Goal: Transaction & Acquisition: Obtain resource

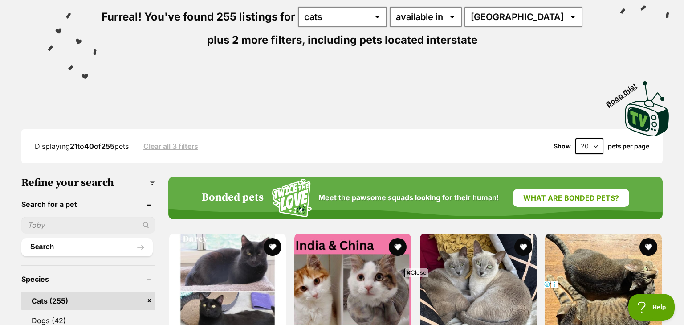
scroll to position [107, 0]
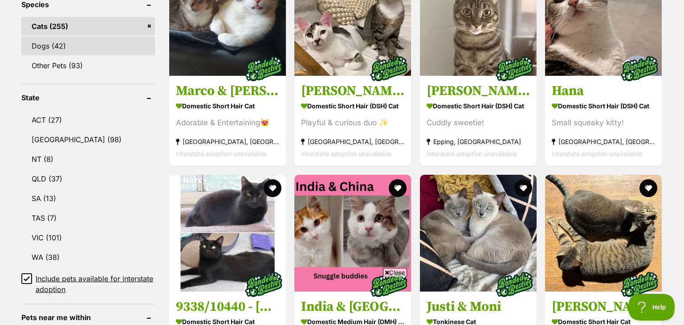
scroll to position [440, 0]
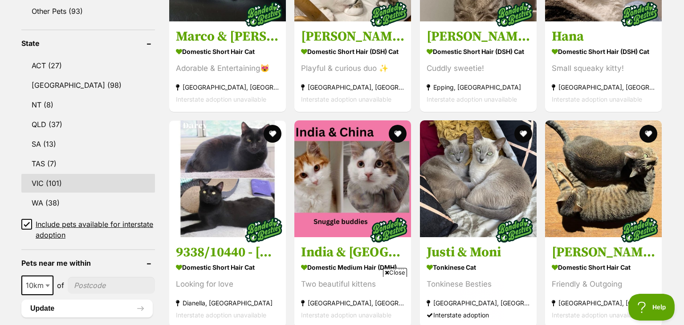
click at [84, 177] on link "VIC (101)" at bounding box center [88, 183] width 134 height 19
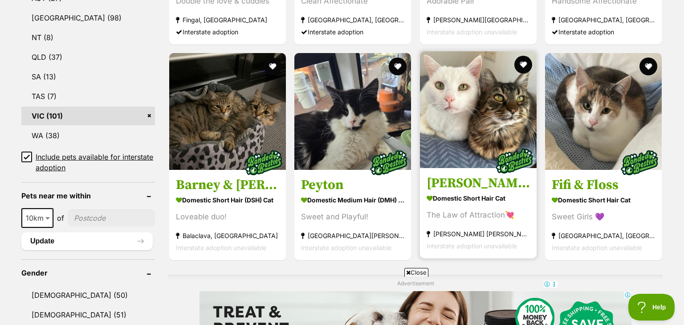
click at [474, 123] on img at bounding box center [478, 109] width 117 height 117
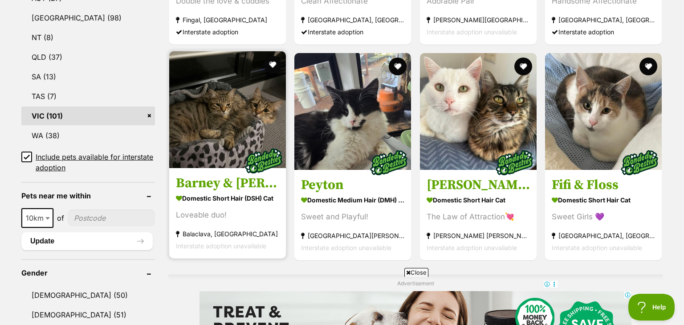
click at [260, 104] on img at bounding box center [227, 109] width 117 height 117
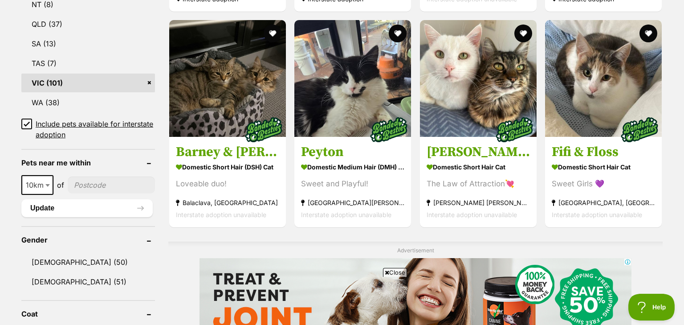
scroll to position [540, 0]
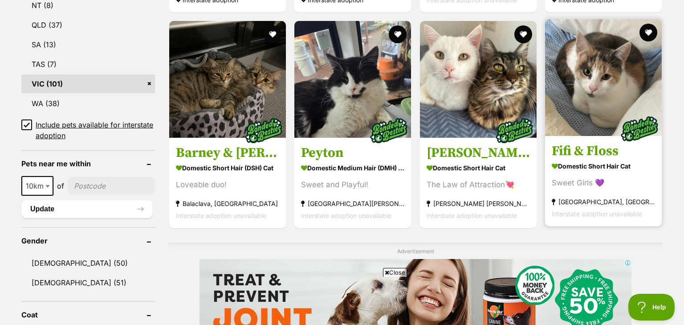
click at [609, 150] on h3 "Fifi & Floss" at bounding box center [603, 151] width 103 height 17
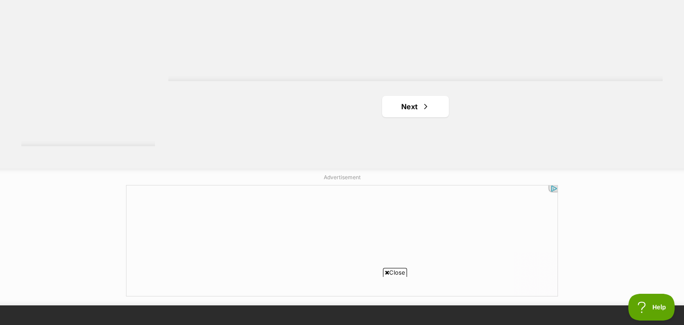
scroll to position [0, 0]
click at [443, 107] on link "Next" at bounding box center [415, 106] width 67 height 21
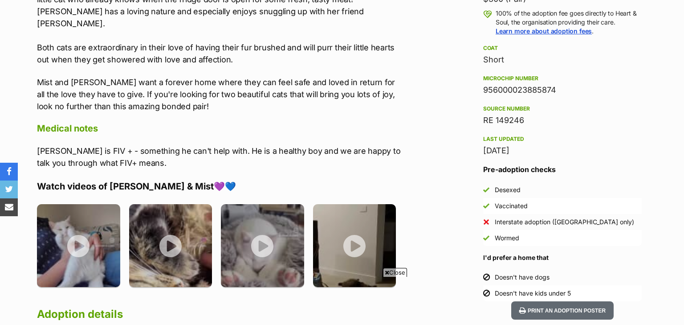
scroll to position [693, 0]
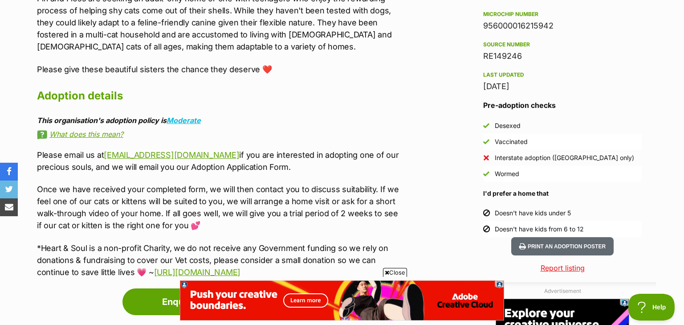
scroll to position [791, 0]
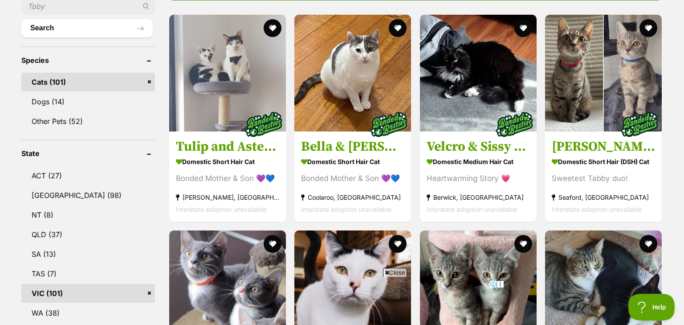
scroll to position [328, 0]
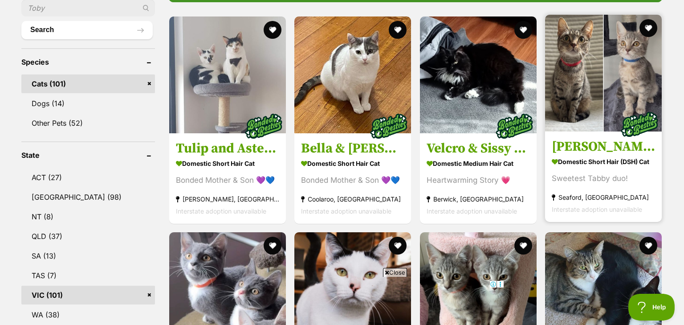
click at [629, 146] on img at bounding box center [640, 124] width 45 height 45
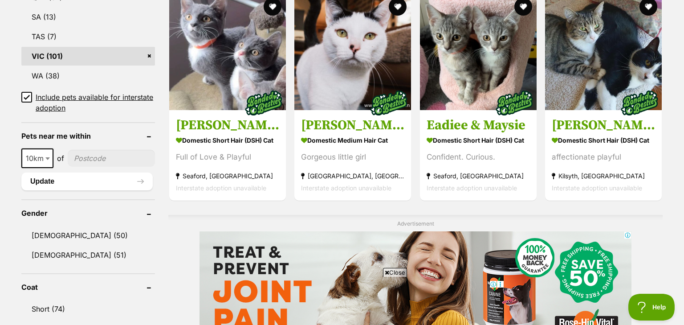
scroll to position [544, 0]
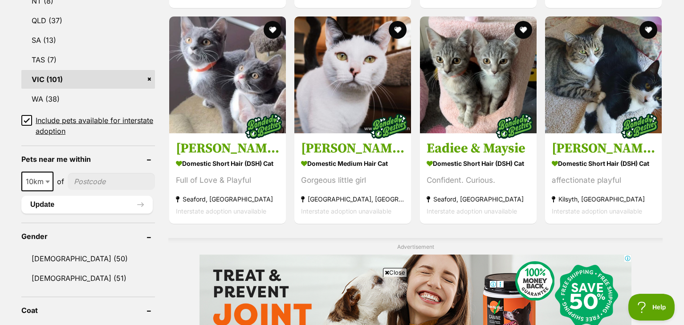
click at [46, 173] on span at bounding box center [48, 182] width 9 height 20
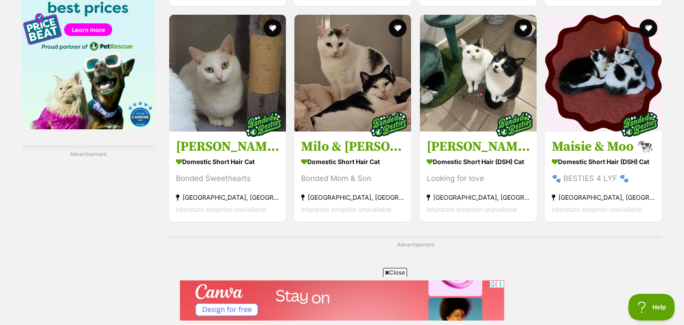
scroll to position [1444, 0]
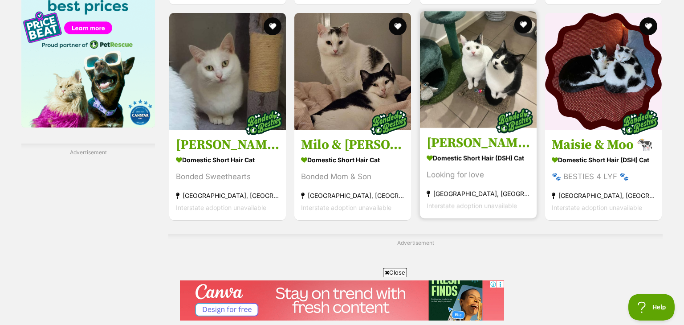
click at [473, 139] on h3 "romeo and sophie" at bounding box center [478, 142] width 103 height 17
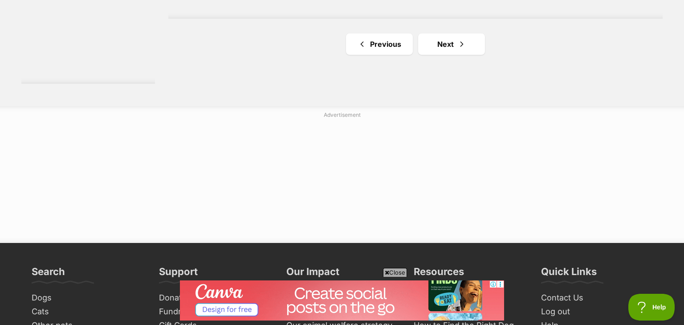
scroll to position [1841, 0]
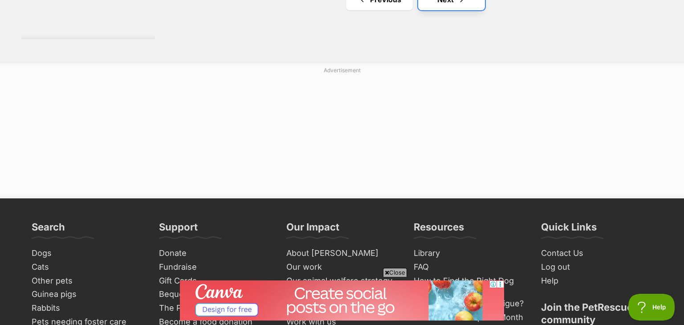
click at [457, 10] on link "Next" at bounding box center [451, -1] width 67 height 21
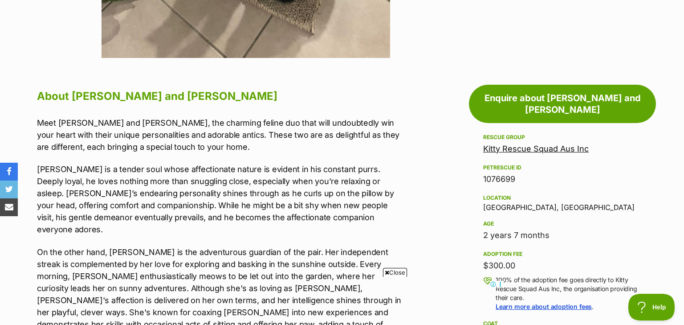
scroll to position [419, 0]
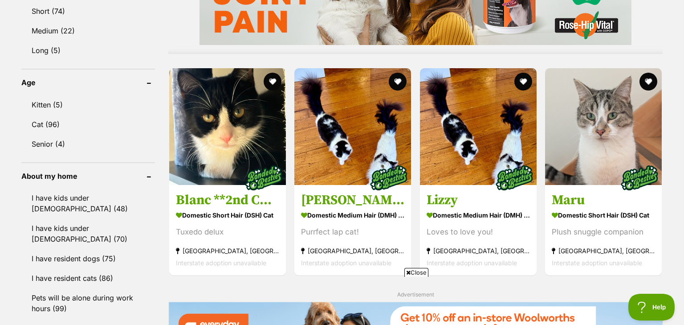
scroll to position [866, 0]
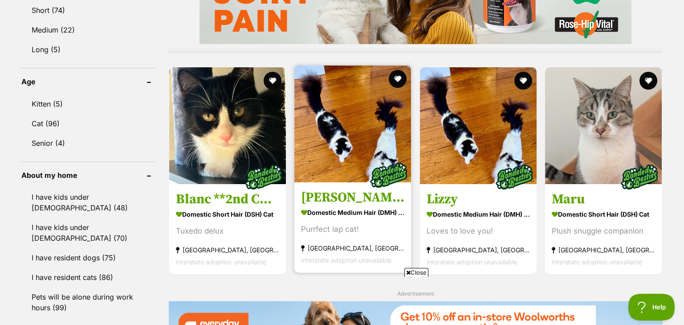
click at [386, 107] on img at bounding box center [353, 123] width 117 height 117
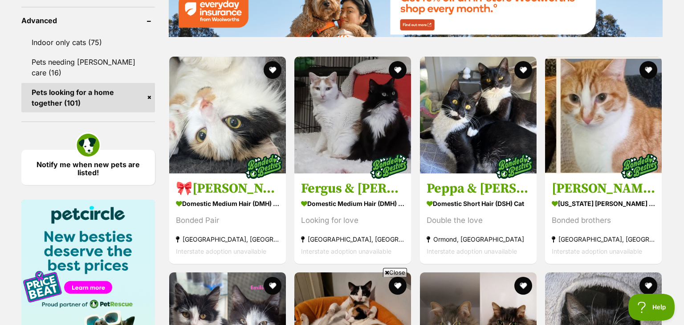
scroll to position [0, 0]
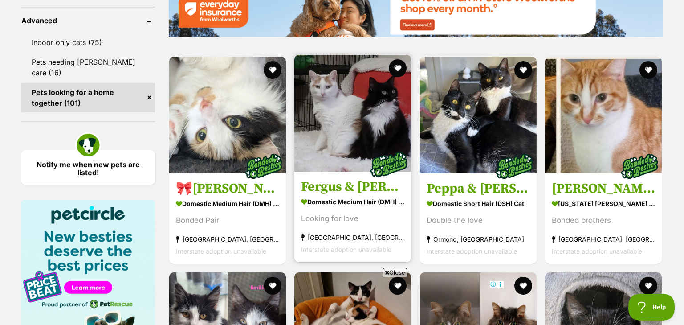
click at [362, 145] on img at bounding box center [353, 113] width 117 height 117
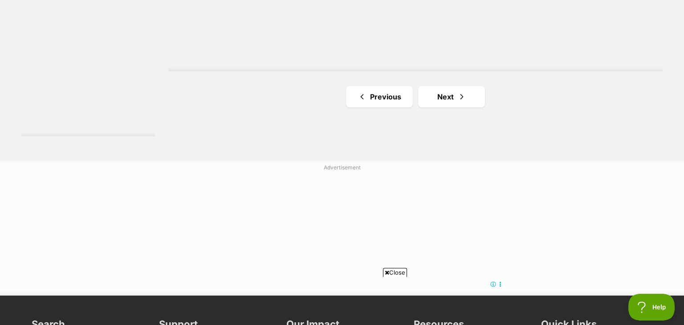
scroll to position [1700, 0]
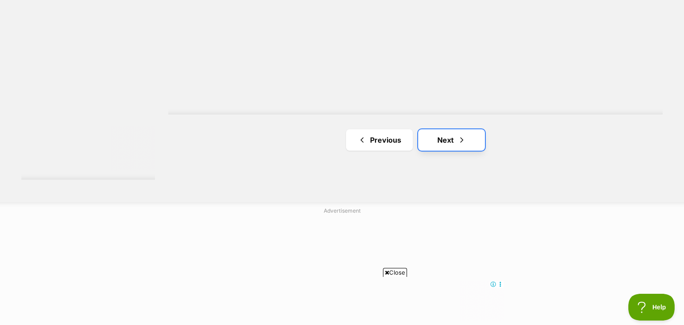
click at [479, 135] on link "Next" at bounding box center [451, 139] width 67 height 21
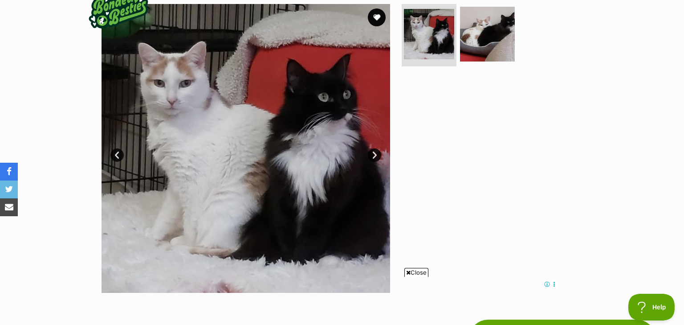
scroll to position [182, 0]
click at [373, 157] on link "Next" at bounding box center [374, 154] width 13 height 13
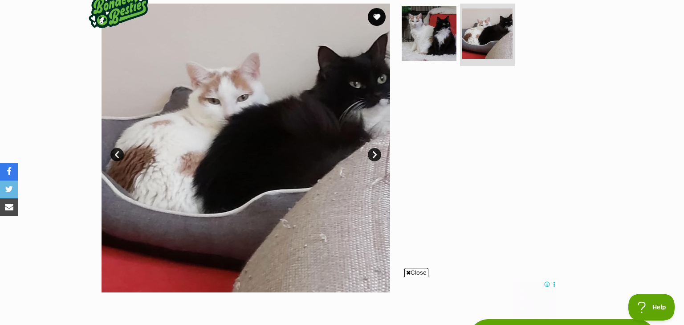
click at [373, 157] on link "Next" at bounding box center [374, 154] width 13 height 13
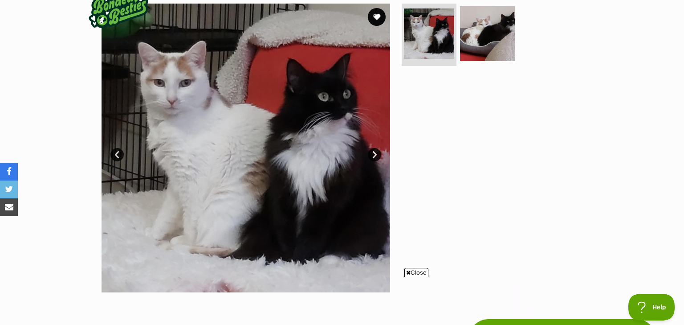
scroll to position [0, 0]
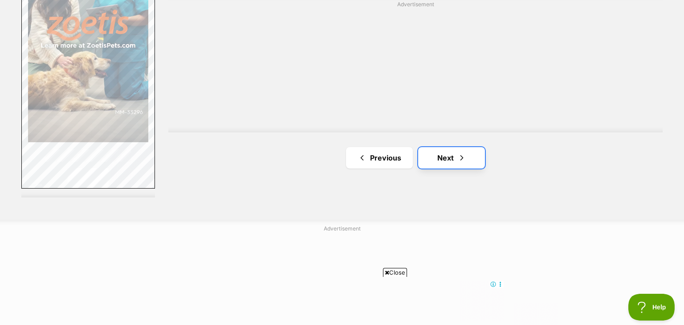
click at [449, 161] on link "Next" at bounding box center [451, 157] width 67 height 21
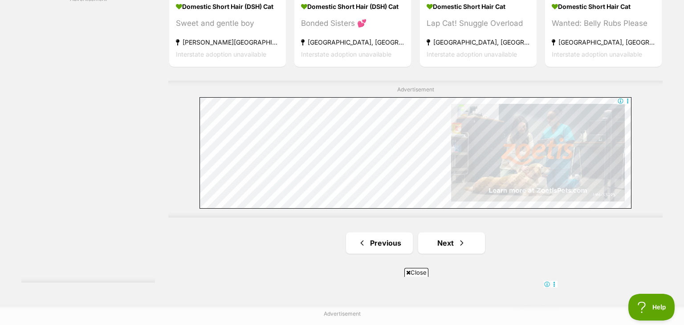
scroll to position [1692, 0]
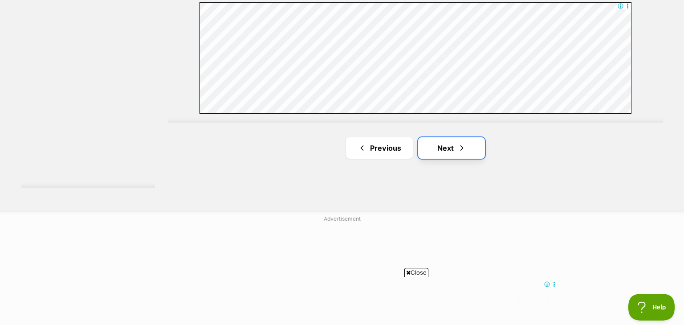
click at [443, 154] on link "Next" at bounding box center [451, 147] width 67 height 21
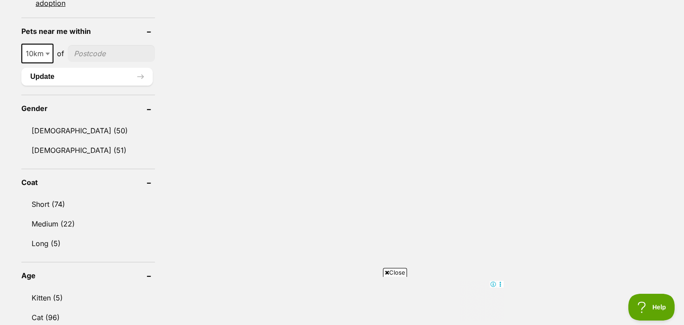
scroll to position [688, 0]
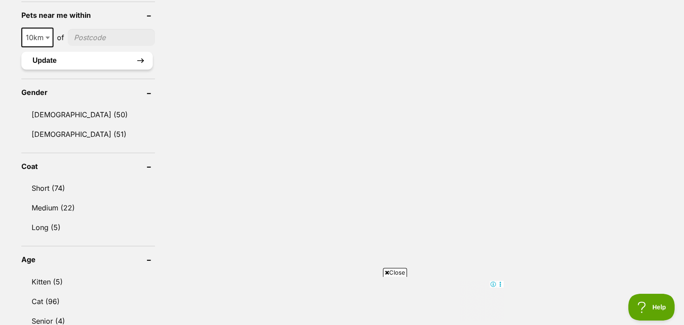
click at [131, 60] on button "Update" at bounding box center [86, 61] width 131 height 18
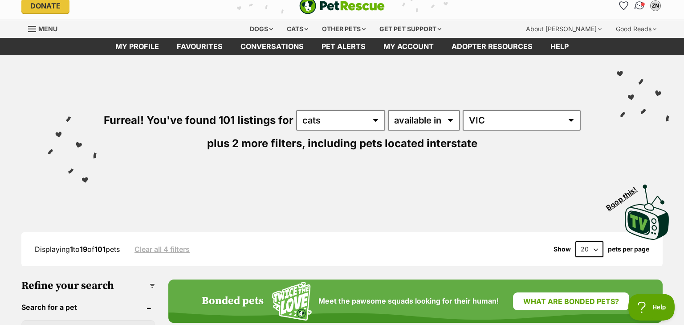
click at [639, 4] on img "Conversations" at bounding box center [640, 6] width 12 height 12
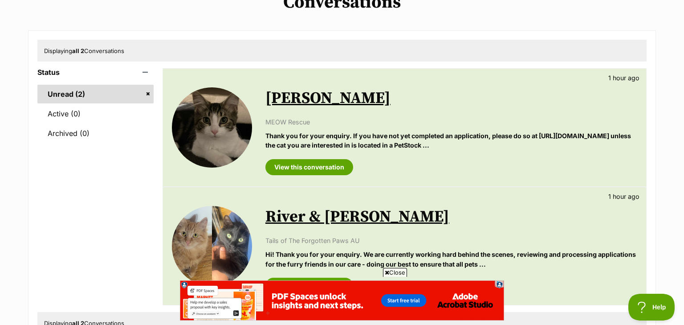
scroll to position [52, 0]
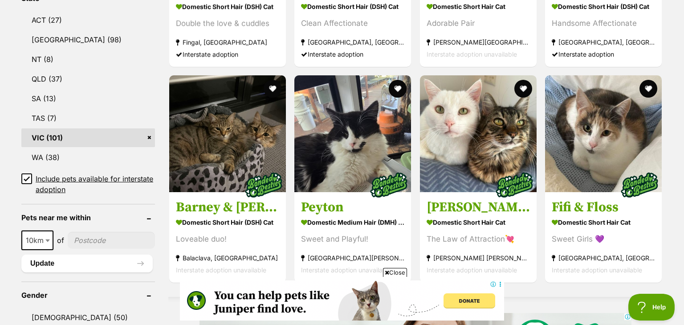
scroll to position [506, 0]
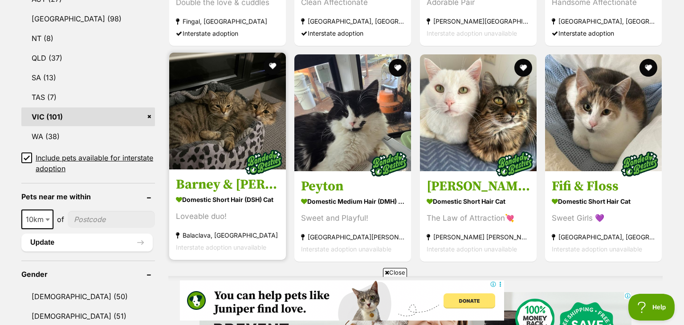
click at [249, 162] on link at bounding box center [227, 166] width 117 height 9
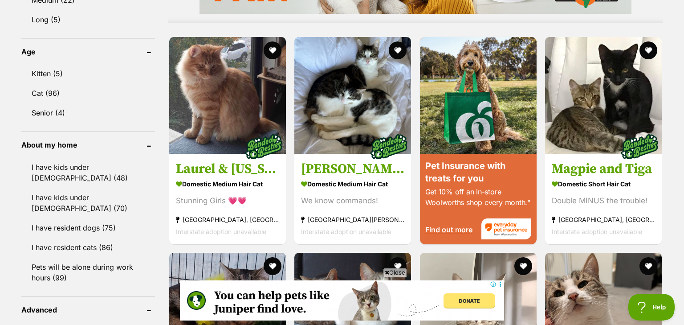
scroll to position [893, 0]
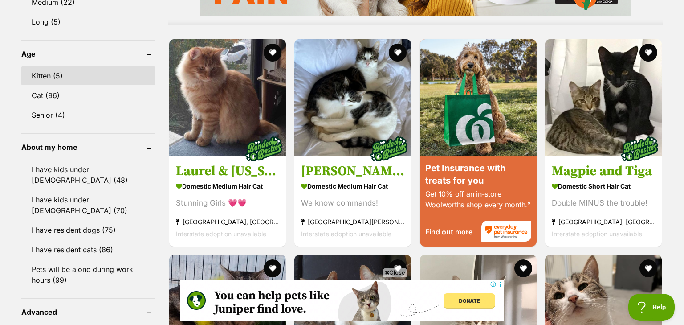
click at [116, 78] on link "Kitten (5)" at bounding box center [88, 75] width 134 height 19
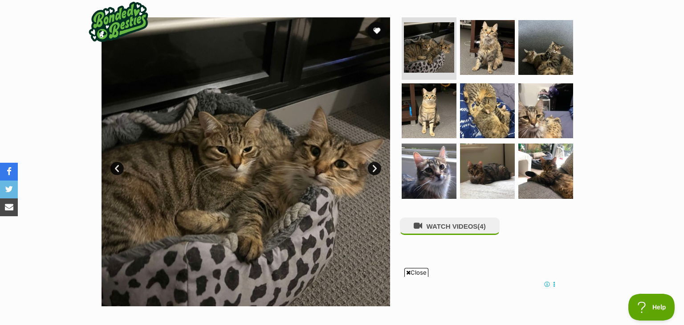
click at [373, 167] on link "Next" at bounding box center [374, 168] width 13 height 13
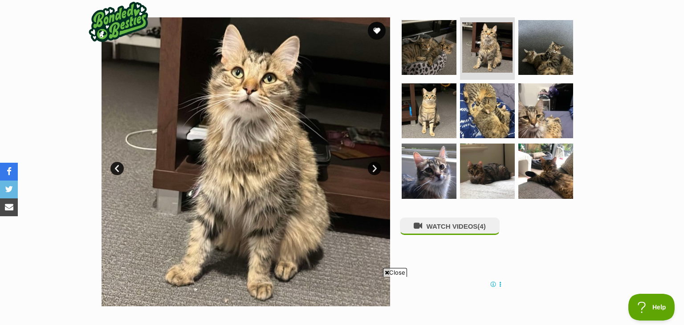
click at [373, 167] on link "Next" at bounding box center [374, 168] width 13 height 13
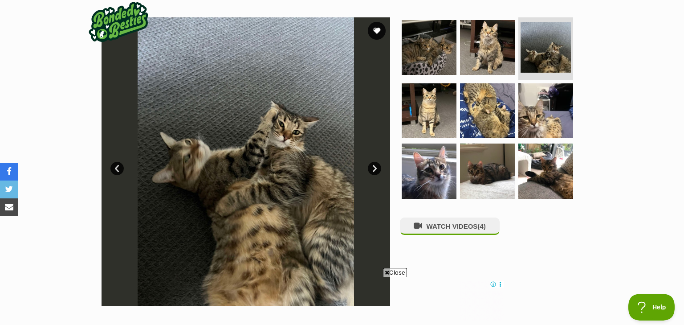
click at [373, 167] on link "Next" at bounding box center [374, 168] width 13 height 13
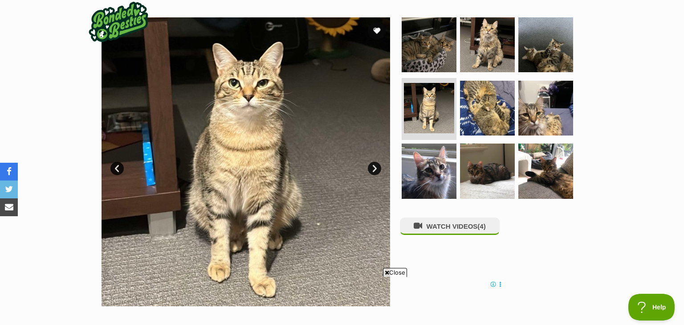
click at [373, 167] on link "Next" at bounding box center [374, 168] width 13 height 13
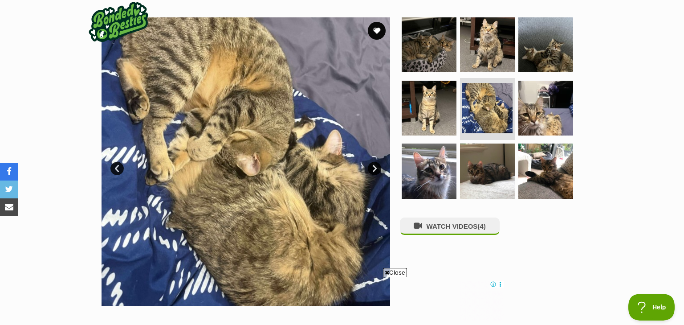
click at [373, 167] on link "Next" at bounding box center [374, 168] width 13 height 13
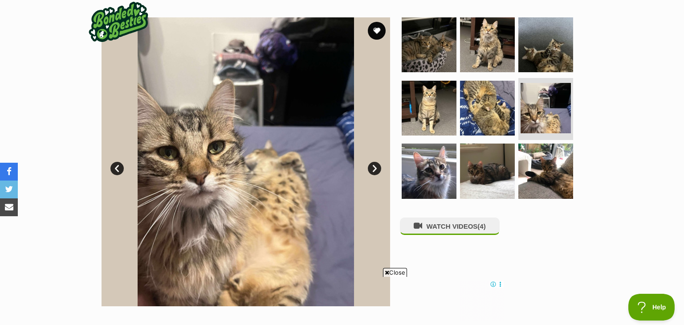
click at [372, 167] on link "Next" at bounding box center [374, 168] width 13 height 13
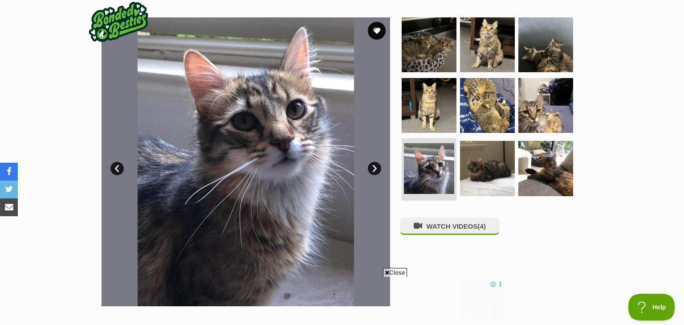
click at [372, 167] on link "Next" at bounding box center [374, 168] width 13 height 13
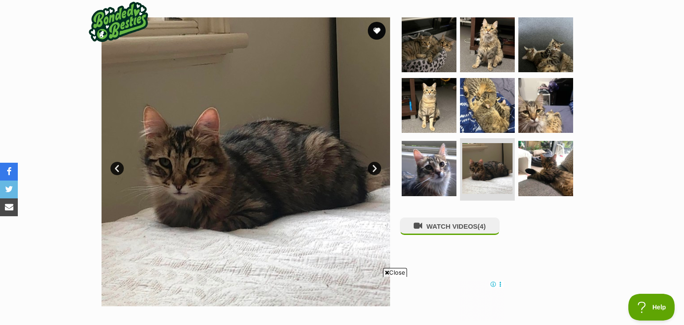
click at [372, 167] on link "Next" at bounding box center [374, 168] width 13 height 13
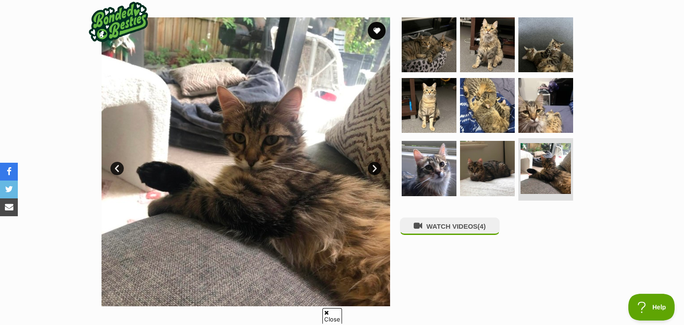
click at [372, 167] on link "Next" at bounding box center [374, 168] width 13 height 13
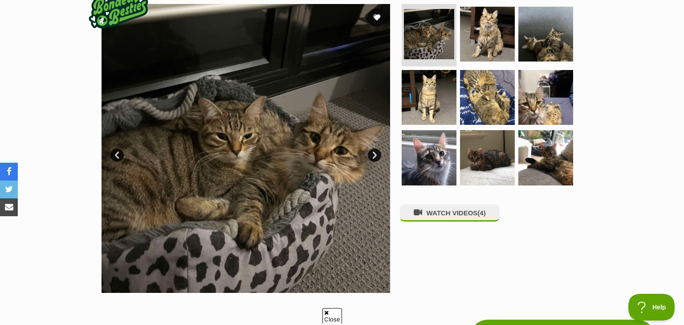
scroll to position [180, 0]
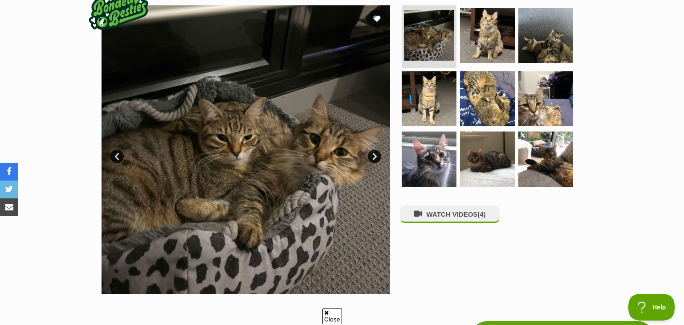
click at [376, 157] on link "Next" at bounding box center [374, 156] width 13 height 13
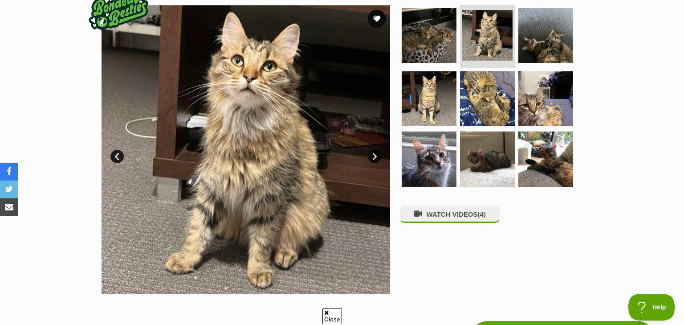
click at [375, 157] on link "Next" at bounding box center [374, 156] width 13 height 13
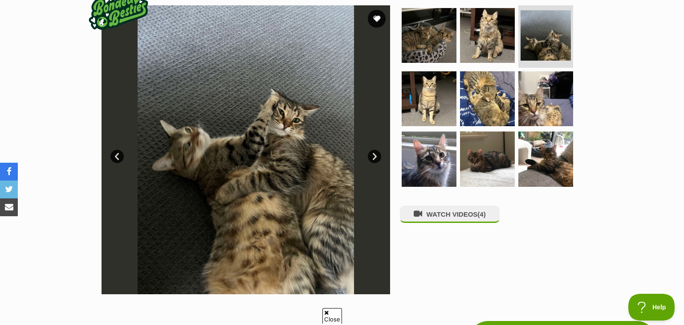
click at [375, 157] on link "Next" at bounding box center [374, 156] width 13 height 13
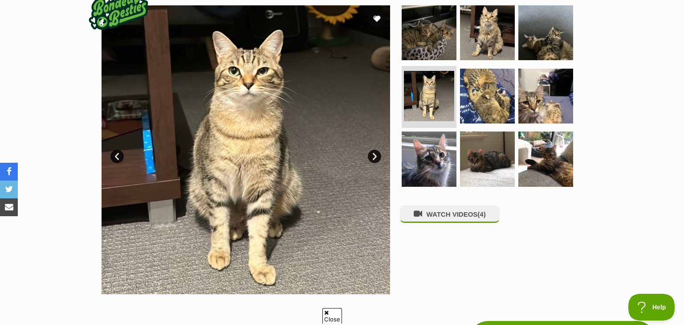
click at [375, 157] on link "Next" at bounding box center [374, 156] width 13 height 13
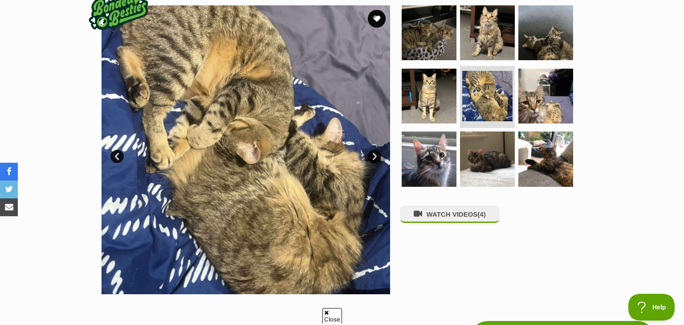
click at [375, 157] on link "Next" at bounding box center [374, 156] width 13 height 13
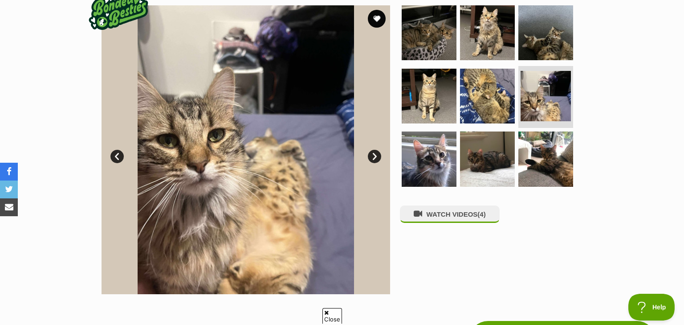
click at [375, 157] on link "Next" at bounding box center [374, 156] width 13 height 13
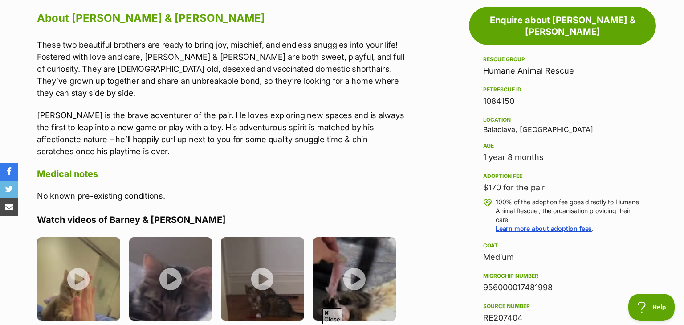
scroll to position [507, 0]
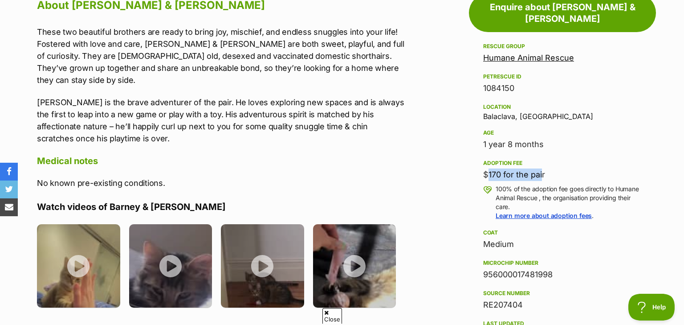
drag, startPoint x: 483, startPoint y: 163, endPoint x: 538, endPoint y: 168, distance: 55.0
click at [538, 168] on aside "Rescue group Humane Animal Rescue PetRescue ID 1084150 Location Balaclava, VIC …" at bounding box center [562, 255] width 187 height 429
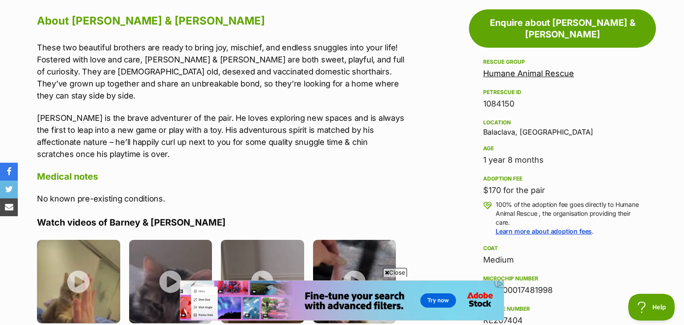
scroll to position [0, 0]
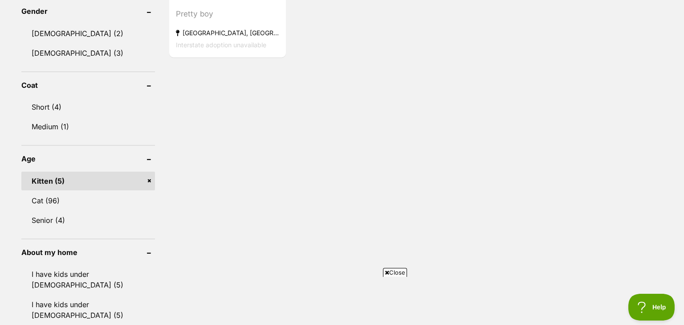
scroll to position [718, 0]
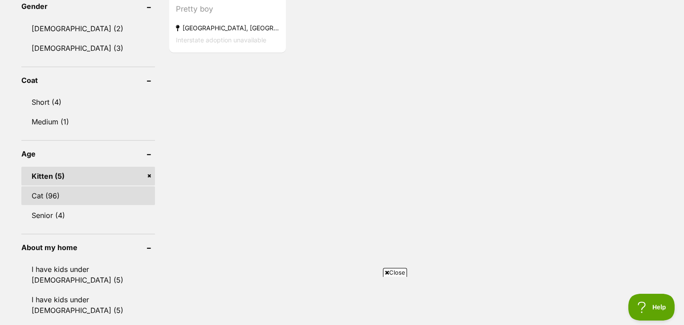
click at [90, 192] on link "Cat (96)" at bounding box center [88, 195] width 134 height 19
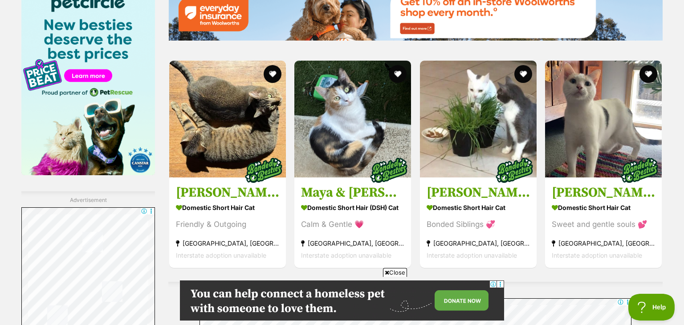
scroll to position [1407, 0]
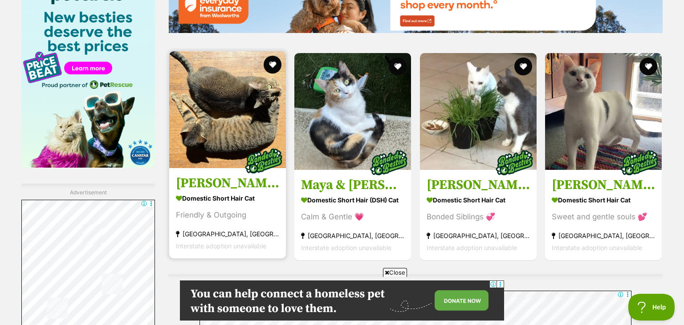
click at [240, 131] on img at bounding box center [227, 109] width 117 height 117
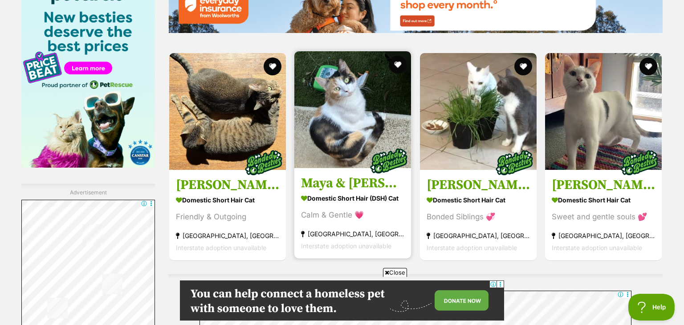
click at [328, 120] on img at bounding box center [353, 109] width 117 height 117
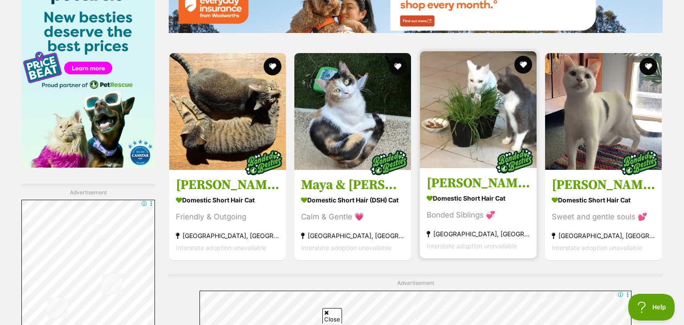
click at [445, 137] on img at bounding box center [478, 109] width 117 height 117
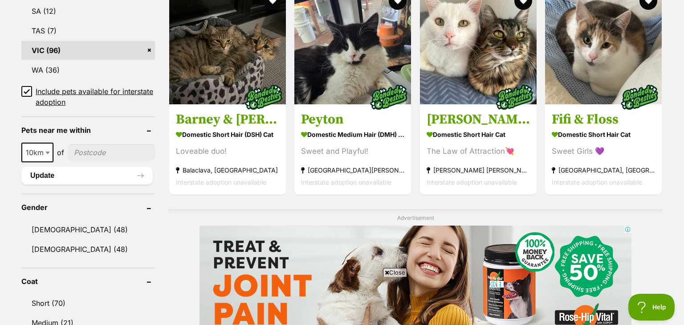
scroll to position [574, 0]
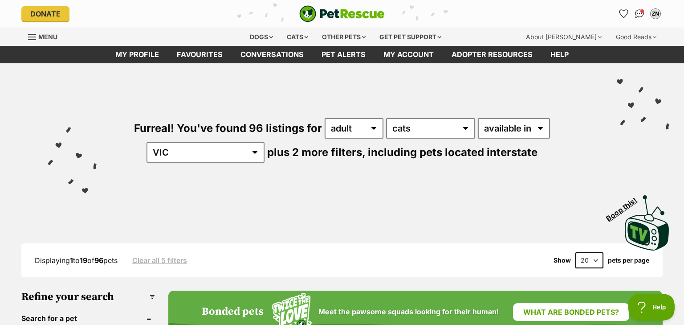
scroll to position [0, 0]
click at [641, 15] on img "Conversations" at bounding box center [640, 14] width 12 height 12
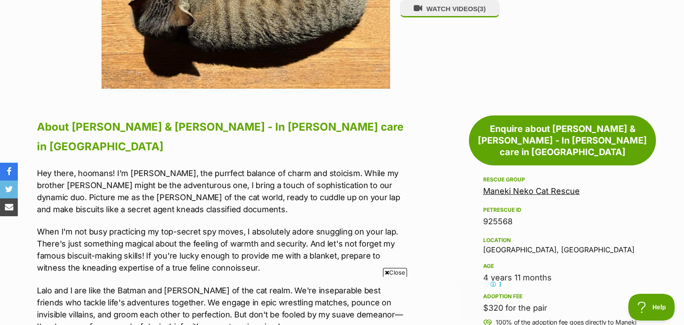
scroll to position [448, 0]
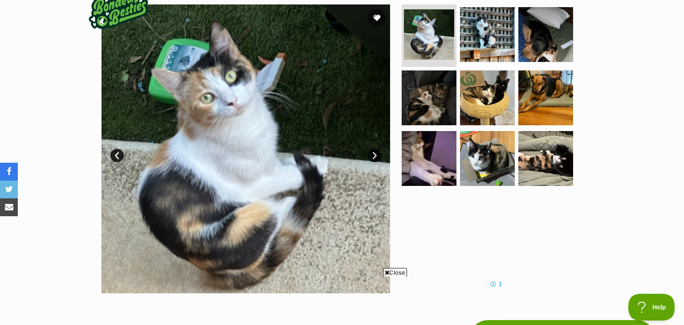
scroll to position [176, 0]
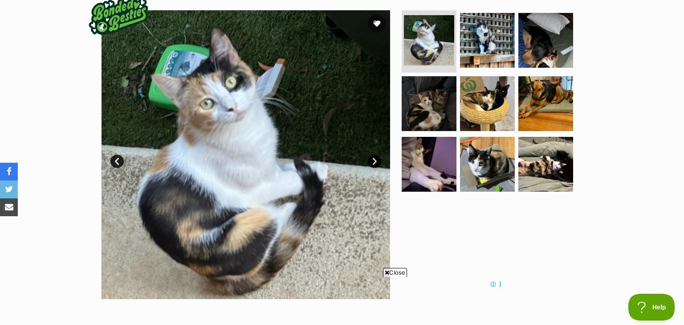
click at [374, 160] on link "Next" at bounding box center [374, 161] width 13 height 13
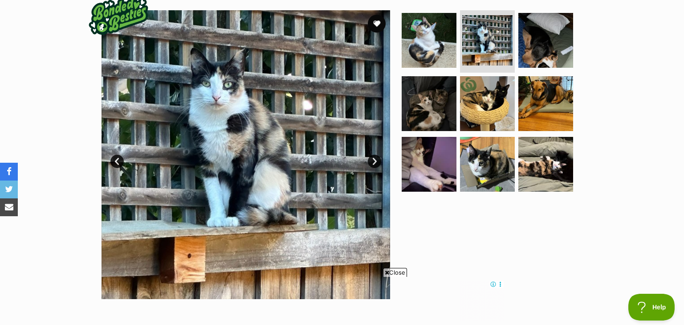
click at [374, 160] on link "Next" at bounding box center [374, 161] width 13 height 13
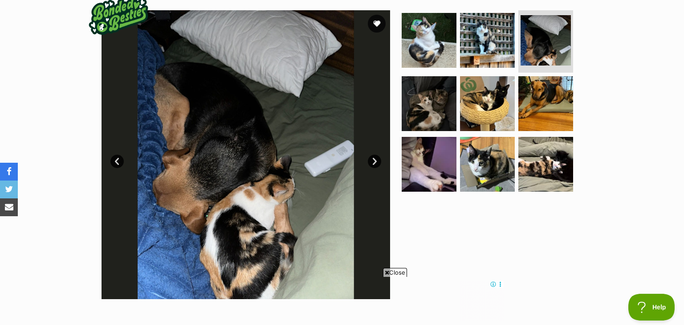
click at [374, 160] on link "Next" at bounding box center [374, 161] width 13 height 13
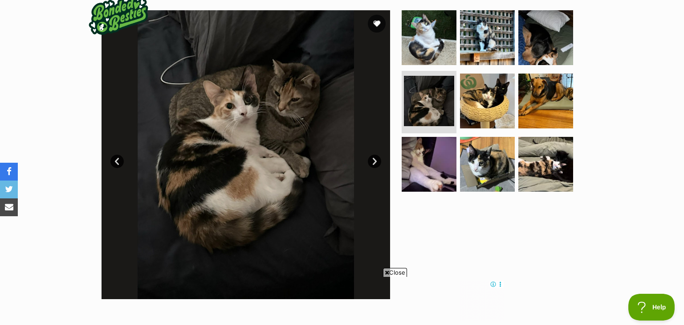
click at [374, 160] on link "Next" at bounding box center [374, 161] width 13 height 13
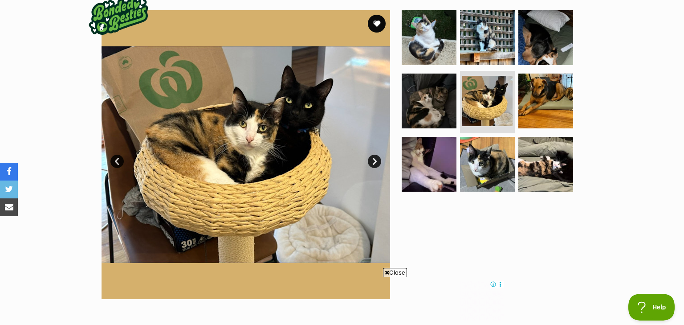
click at [374, 160] on link "Next" at bounding box center [374, 161] width 13 height 13
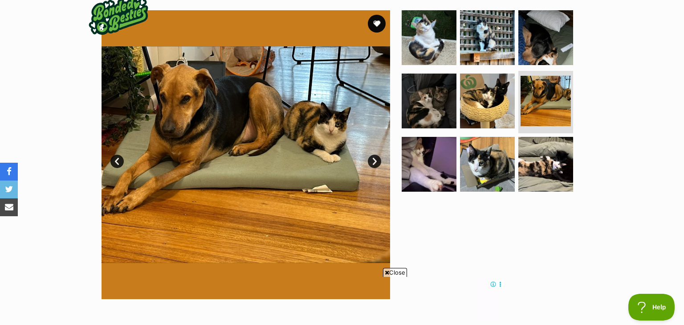
click at [374, 160] on link "Next" at bounding box center [374, 161] width 13 height 13
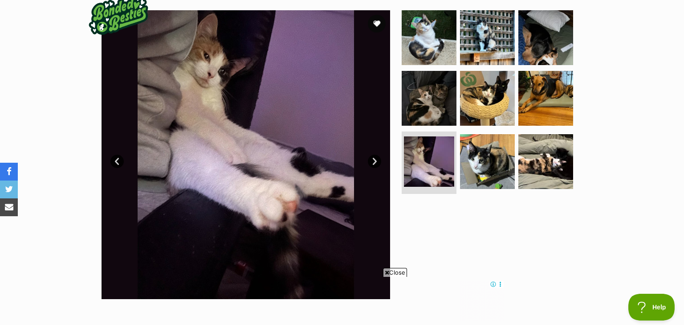
click at [374, 160] on link "Next" at bounding box center [374, 161] width 13 height 13
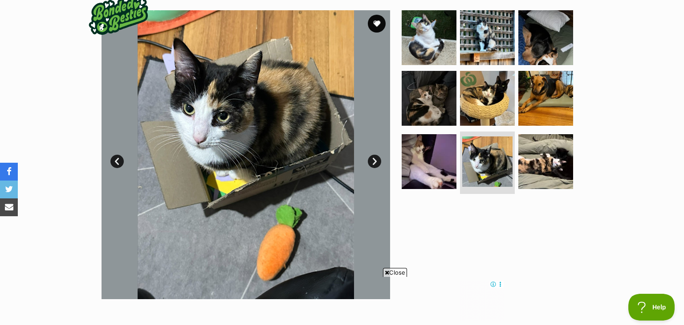
click at [374, 160] on link "Next" at bounding box center [374, 161] width 13 height 13
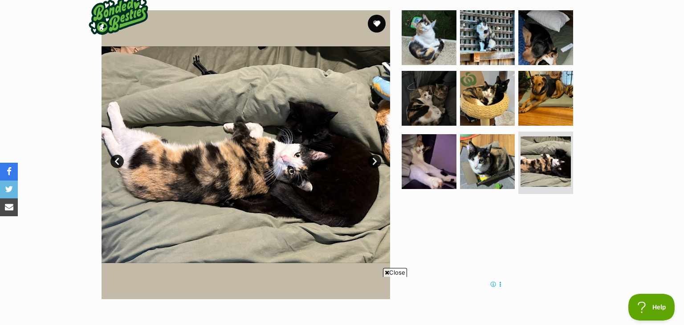
click at [374, 160] on link "Next" at bounding box center [374, 161] width 13 height 13
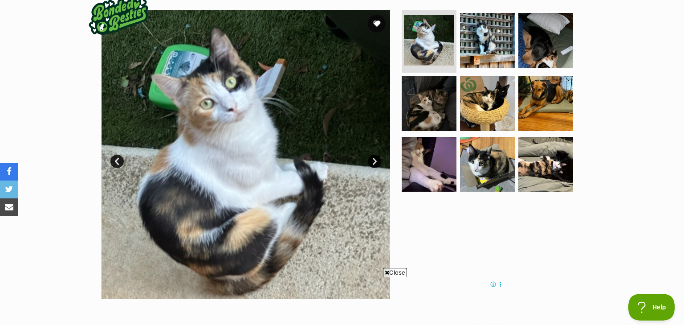
click at [374, 160] on link "Next" at bounding box center [374, 161] width 13 height 13
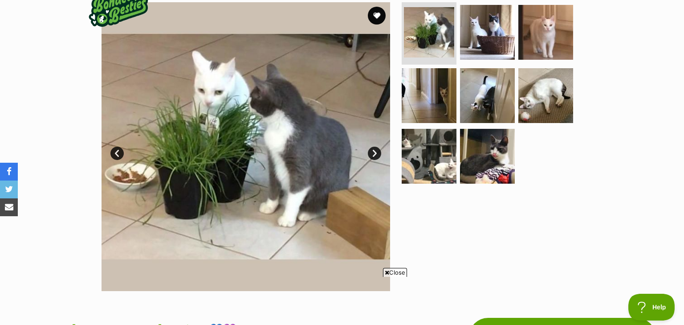
scroll to position [165, 0]
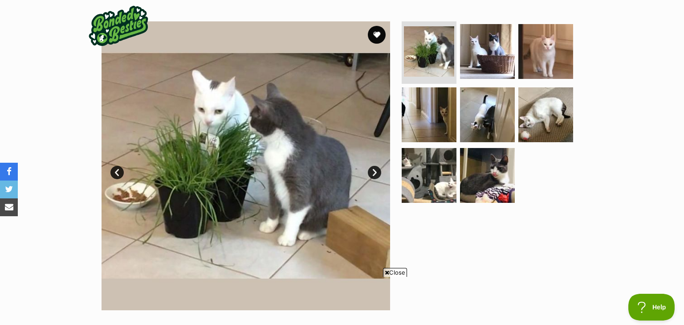
click at [372, 174] on link "Next" at bounding box center [374, 172] width 13 height 13
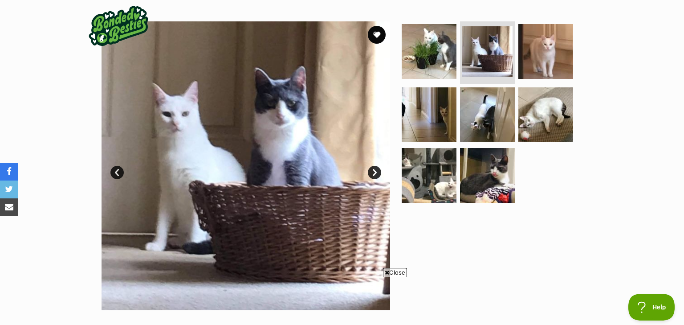
click at [375, 174] on link "Next" at bounding box center [374, 172] width 13 height 13
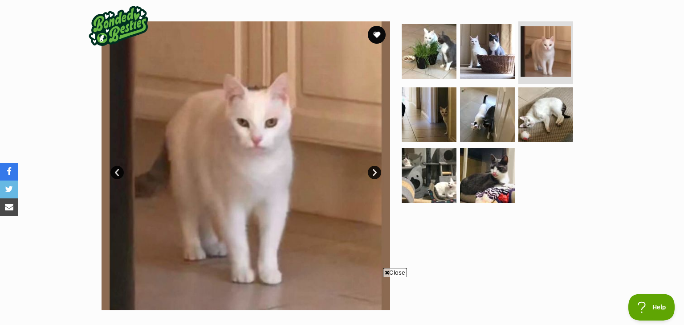
click at [375, 174] on link "Next" at bounding box center [374, 172] width 13 height 13
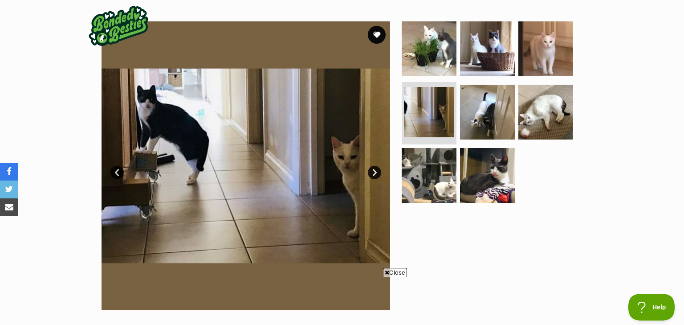
click at [375, 173] on link "Next" at bounding box center [374, 172] width 13 height 13
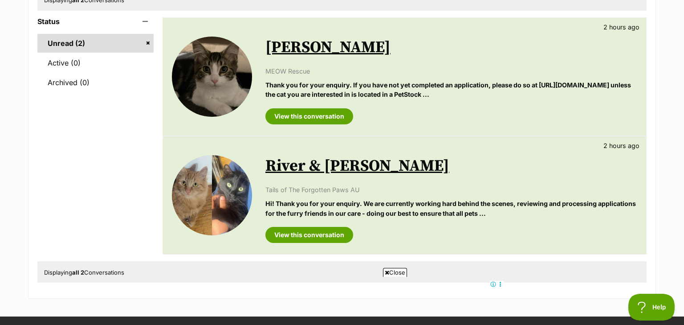
click at [369, 172] on link "River & [PERSON_NAME]" at bounding box center [358, 166] width 184 height 20
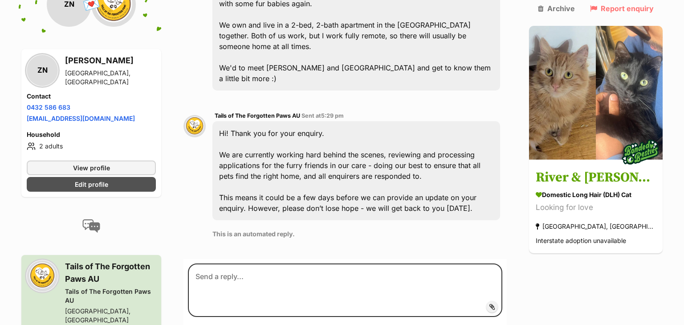
scroll to position [319, 0]
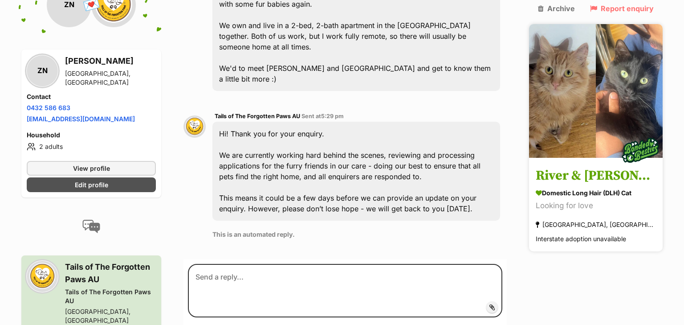
click at [565, 110] on img at bounding box center [596, 91] width 134 height 134
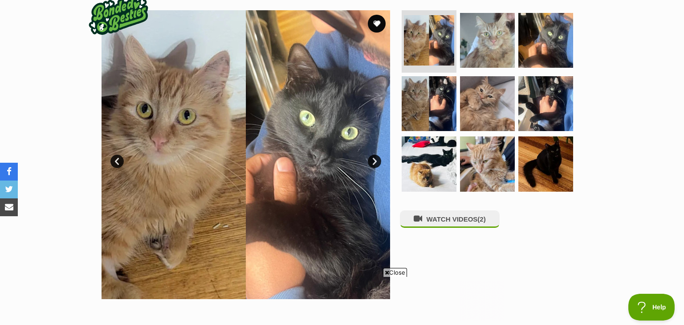
click at [372, 159] on link "Next" at bounding box center [374, 161] width 13 height 13
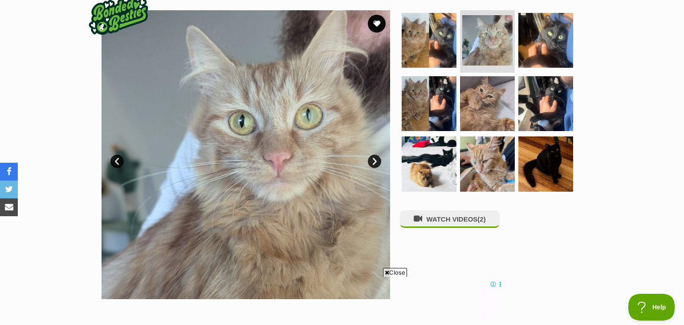
click at [374, 159] on link "Next" at bounding box center [374, 161] width 13 height 13
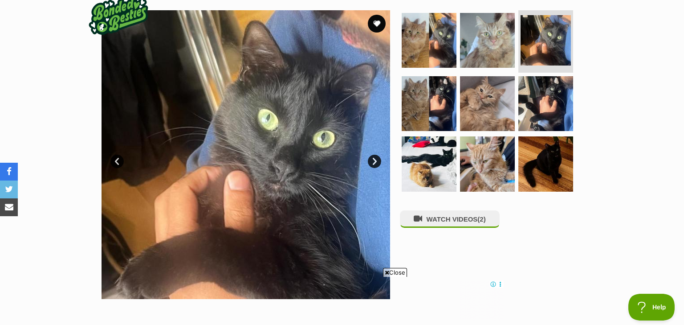
click at [374, 159] on link "Next" at bounding box center [374, 161] width 13 height 13
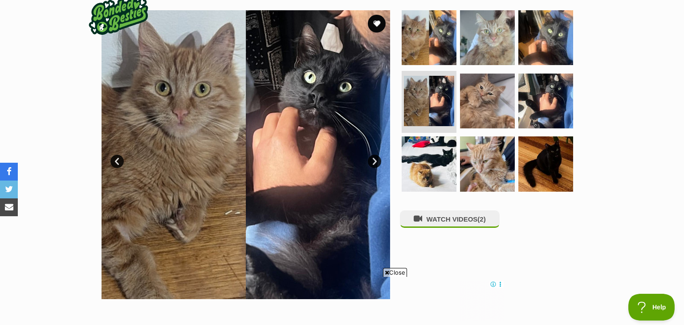
click at [374, 159] on link "Next" at bounding box center [374, 161] width 13 height 13
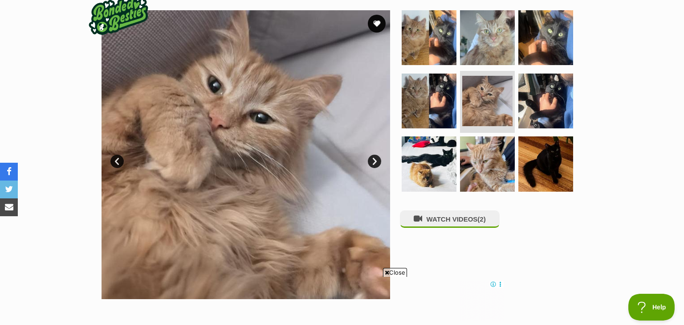
click at [374, 159] on link "Next" at bounding box center [374, 161] width 13 height 13
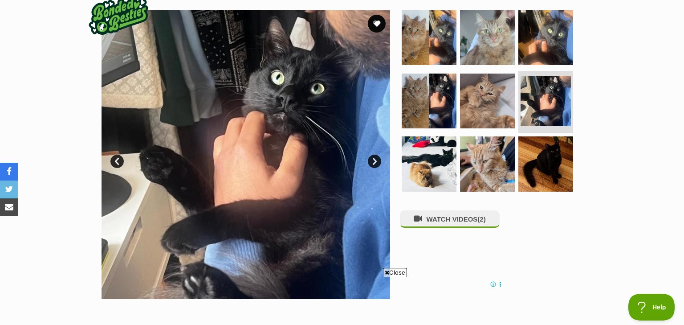
click at [374, 159] on link "Next" at bounding box center [374, 161] width 13 height 13
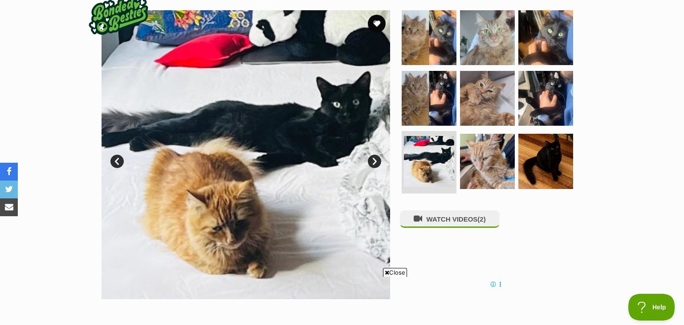
click at [377, 160] on link "Next" at bounding box center [374, 161] width 13 height 13
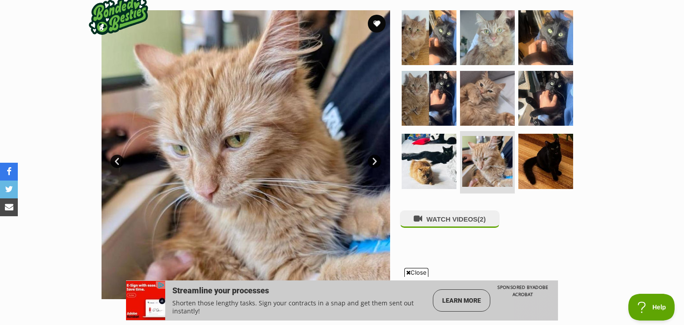
click at [374, 162] on link "Next" at bounding box center [374, 161] width 13 height 13
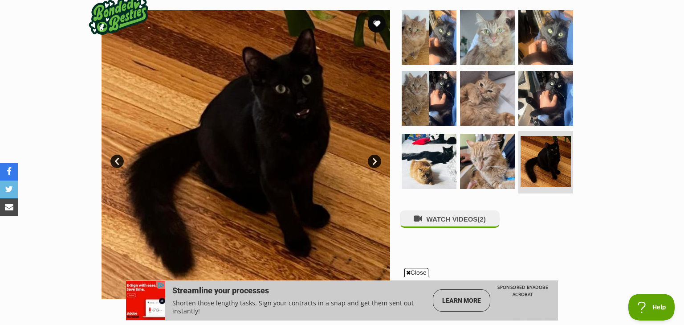
click at [374, 162] on link "Next" at bounding box center [374, 161] width 13 height 13
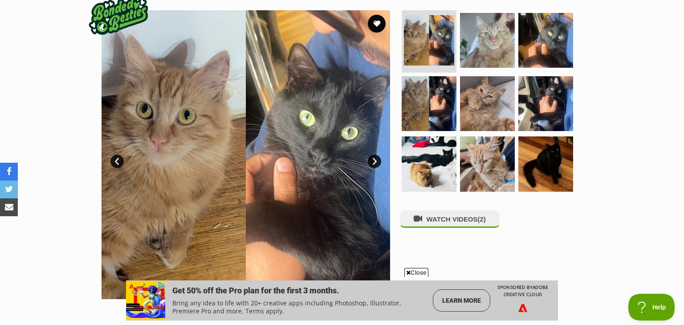
click at [372, 161] on link "Next" at bounding box center [374, 161] width 13 height 13
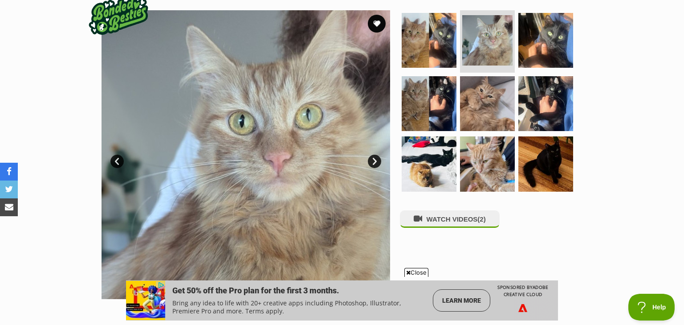
click at [372, 161] on link "Next" at bounding box center [374, 161] width 13 height 13
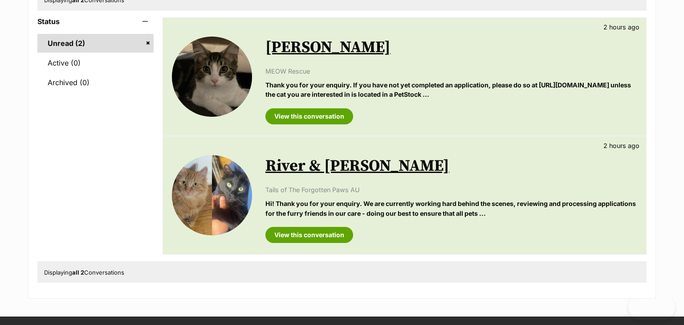
click at [280, 51] on link "[PERSON_NAME]" at bounding box center [328, 47] width 125 height 20
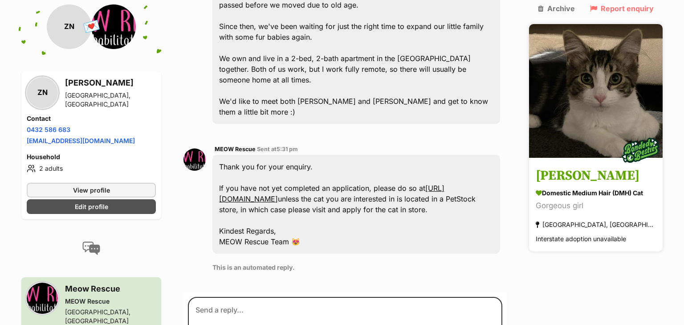
scroll to position [290, 0]
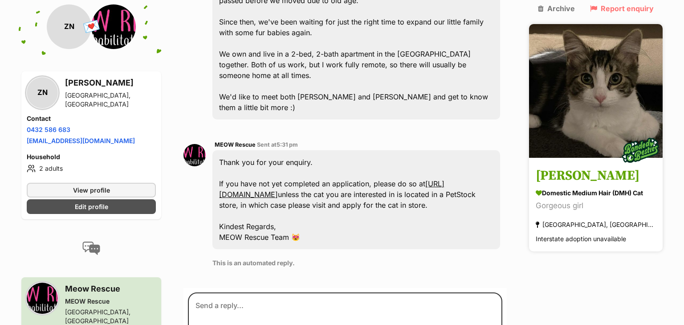
click at [626, 98] on img at bounding box center [596, 91] width 134 height 134
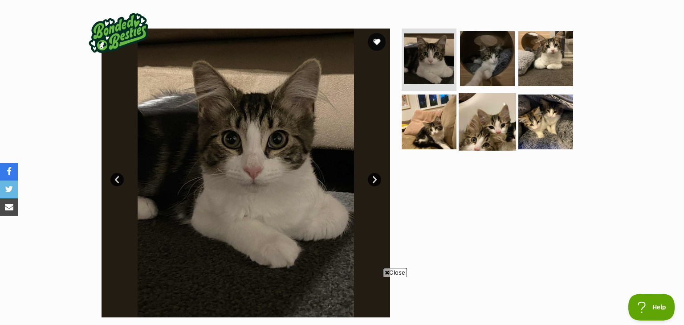
click at [479, 130] on img at bounding box center [487, 121] width 57 height 57
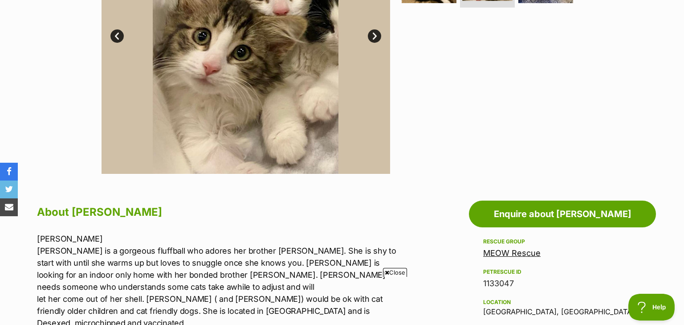
scroll to position [0, 134]
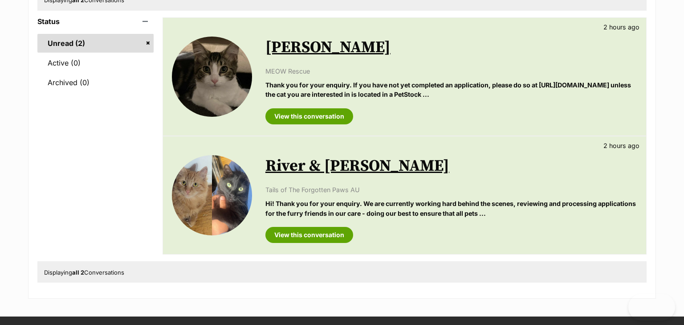
click at [314, 168] on link "River & [PERSON_NAME]" at bounding box center [358, 166] width 184 height 20
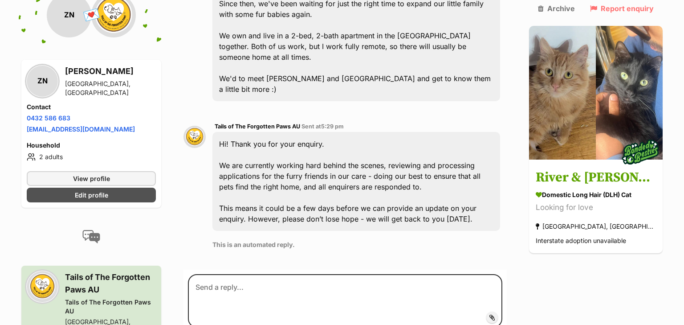
scroll to position [309, 0]
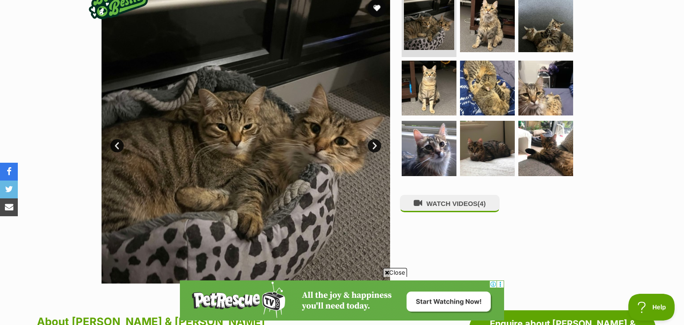
scroll to position [190, 0]
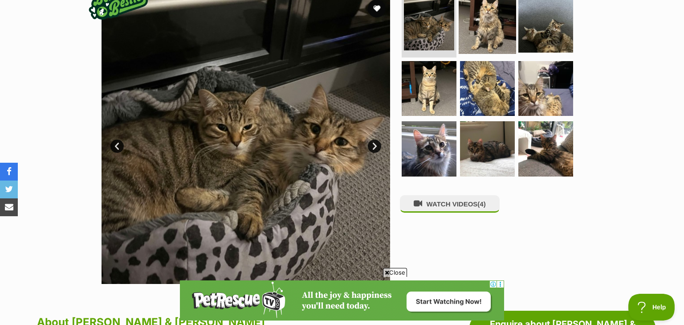
click at [487, 21] on img at bounding box center [487, 24] width 57 height 57
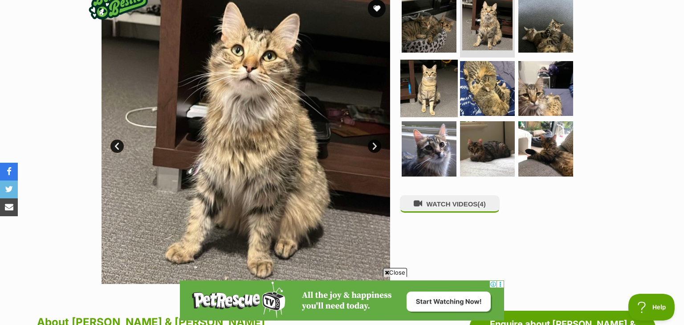
click at [431, 78] on img at bounding box center [429, 87] width 57 height 57
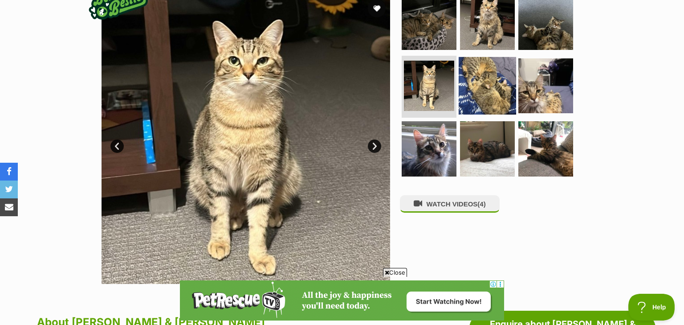
click at [492, 88] on img at bounding box center [487, 85] width 57 height 57
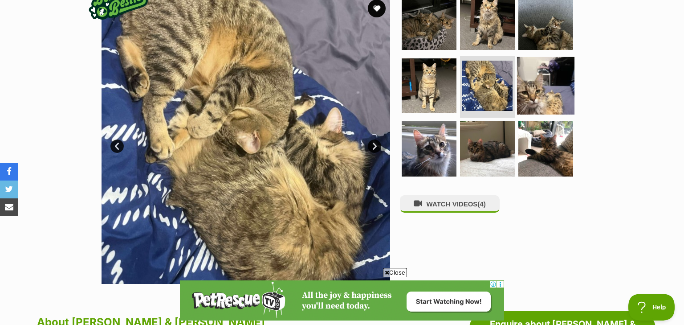
click at [536, 96] on img at bounding box center [545, 85] width 57 height 57
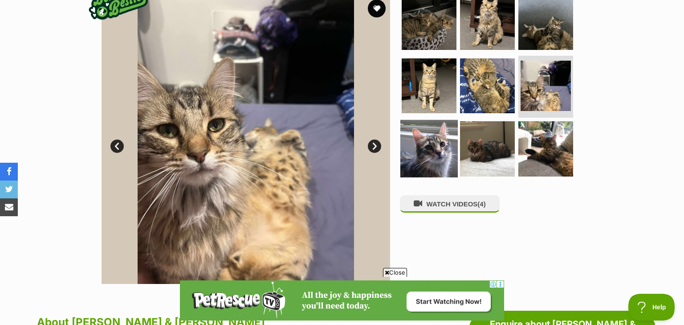
click at [440, 141] on img at bounding box center [429, 148] width 57 height 57
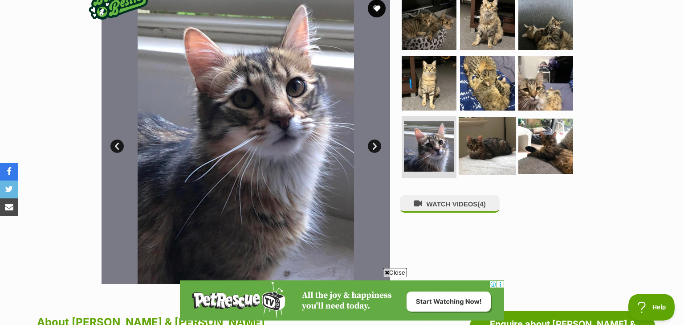
scroll to position [0, 0]
click at [507, 143] on img at bounding box center [487, 145] width 57 height 57
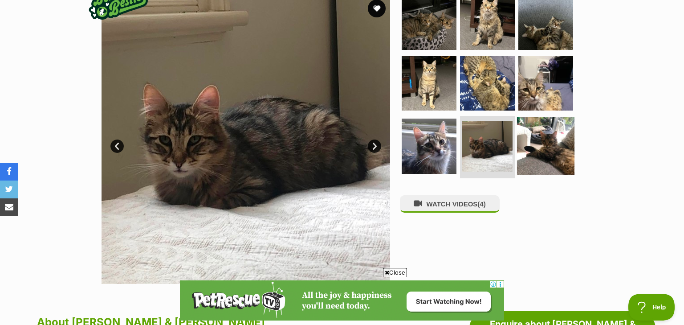
click at [544, 142] on img at bounding box center [545, 145] width 57 height 57
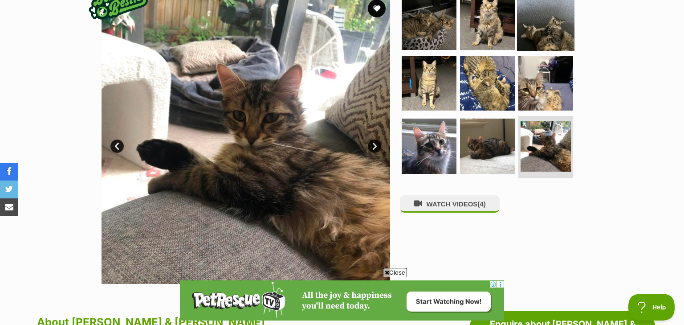
click at [535, 21] on img at bounding box center [545, 22] width 57 height 57
